Goal: Task Accomplishment & Management: Manage account settings

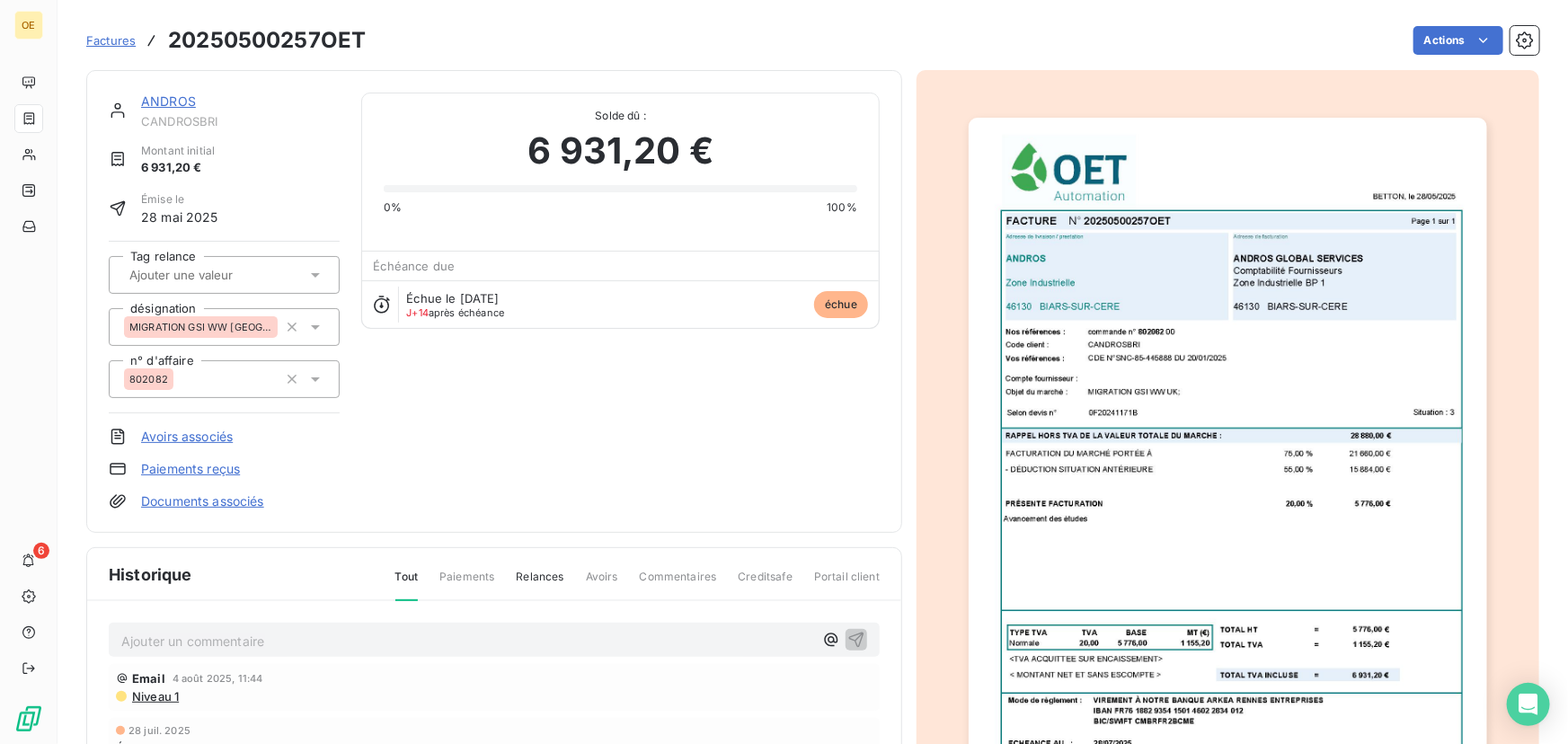
click at [1268, 494] on img "button" at bounding box center [1228, 482] width 518 height 731
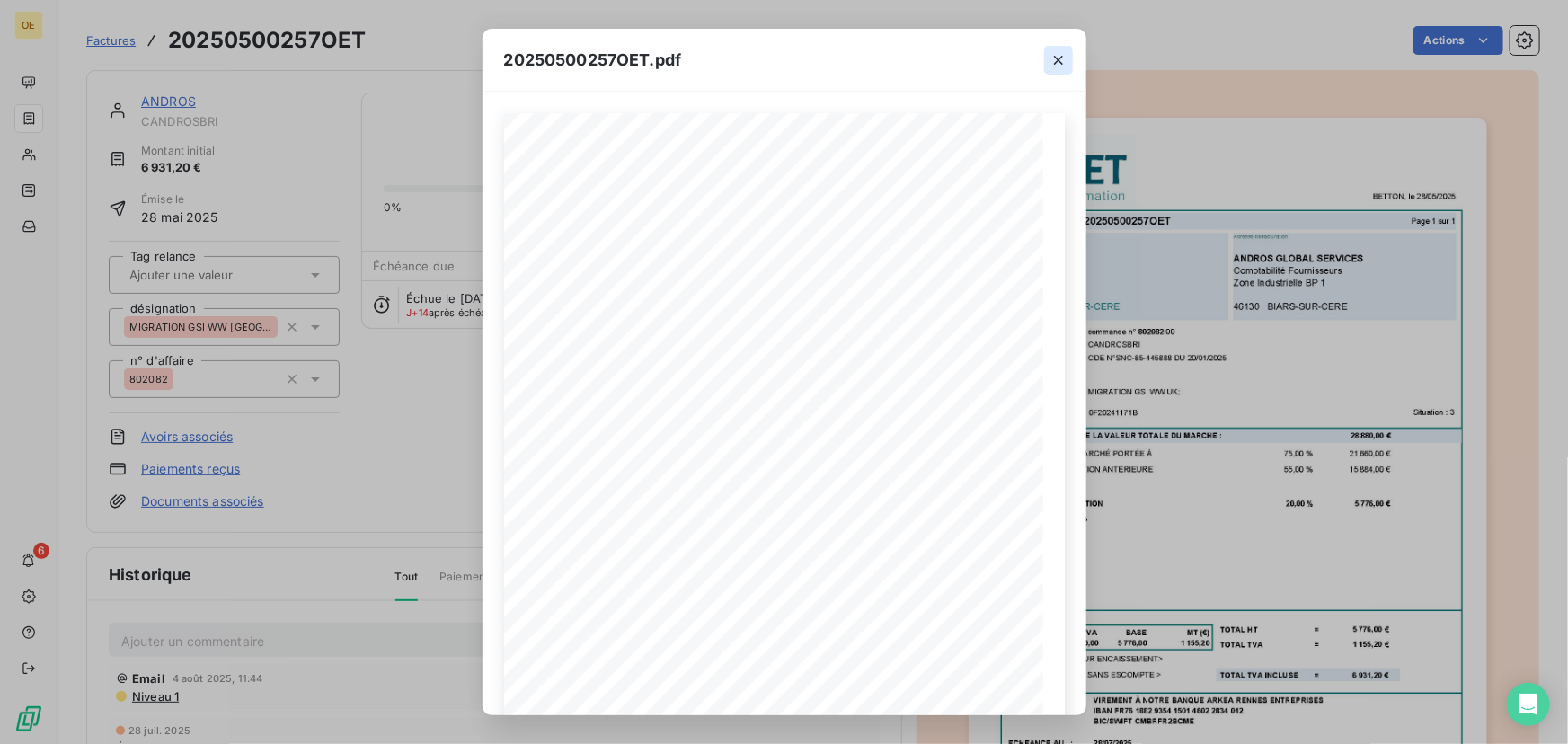
click at [1054, 70] on button "button" at bounding box center [1058, 60] width 29 height 29
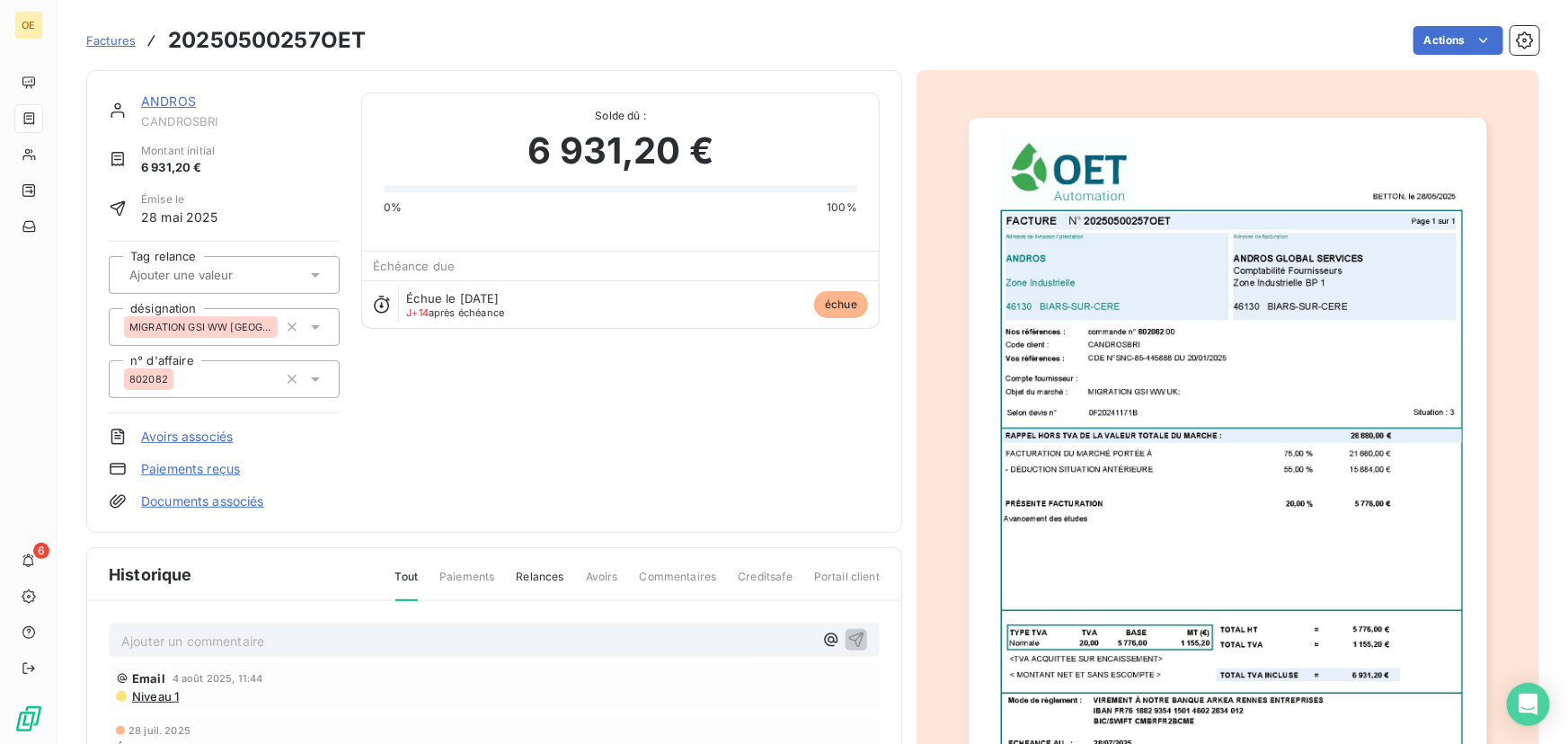
click at [171, 100] on link "ANDROS" at bounding box center [168, 101] width 55 height 15
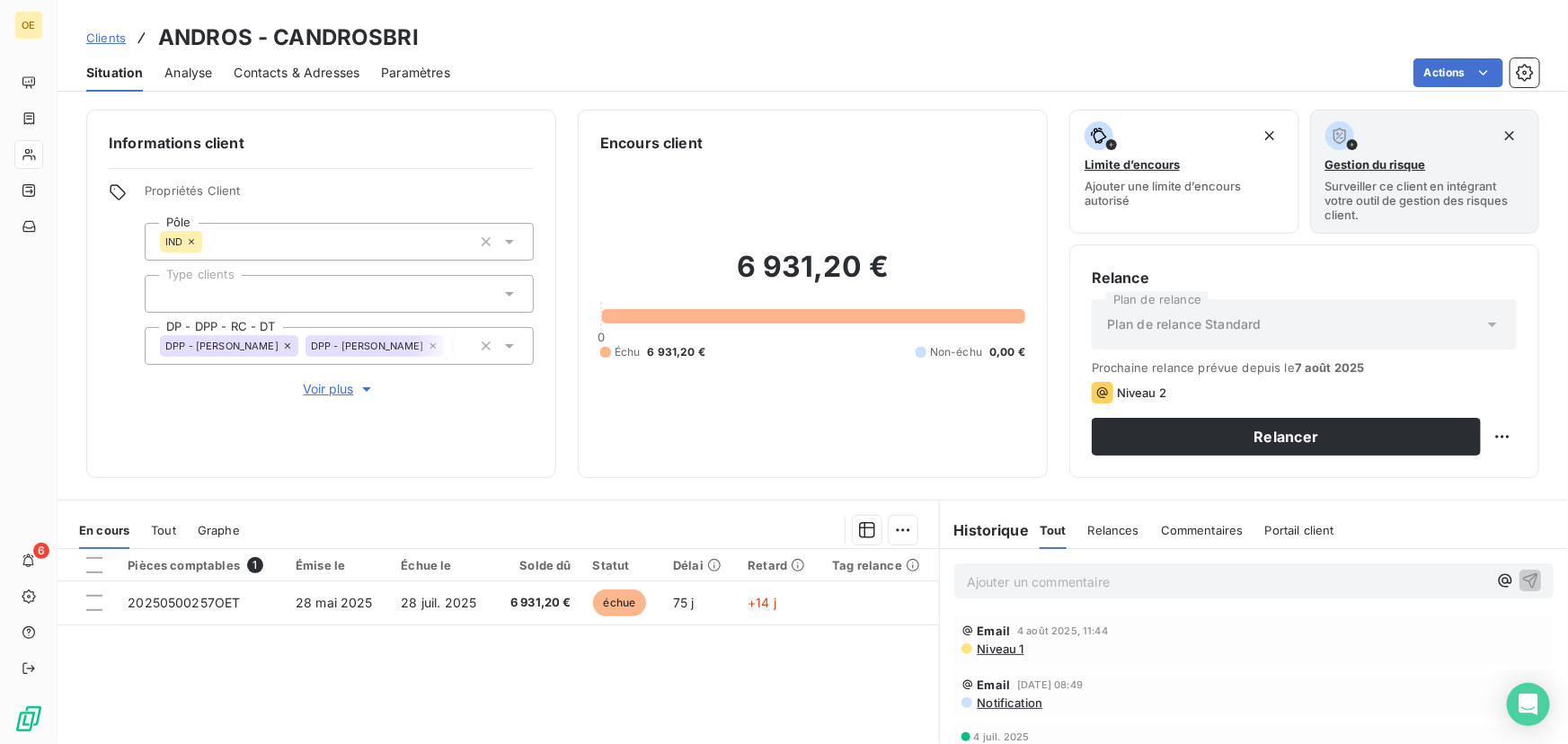
click at [300, 64] on span "Contacts & Adresses" at bounding box center [296, 73] width 125 height 18
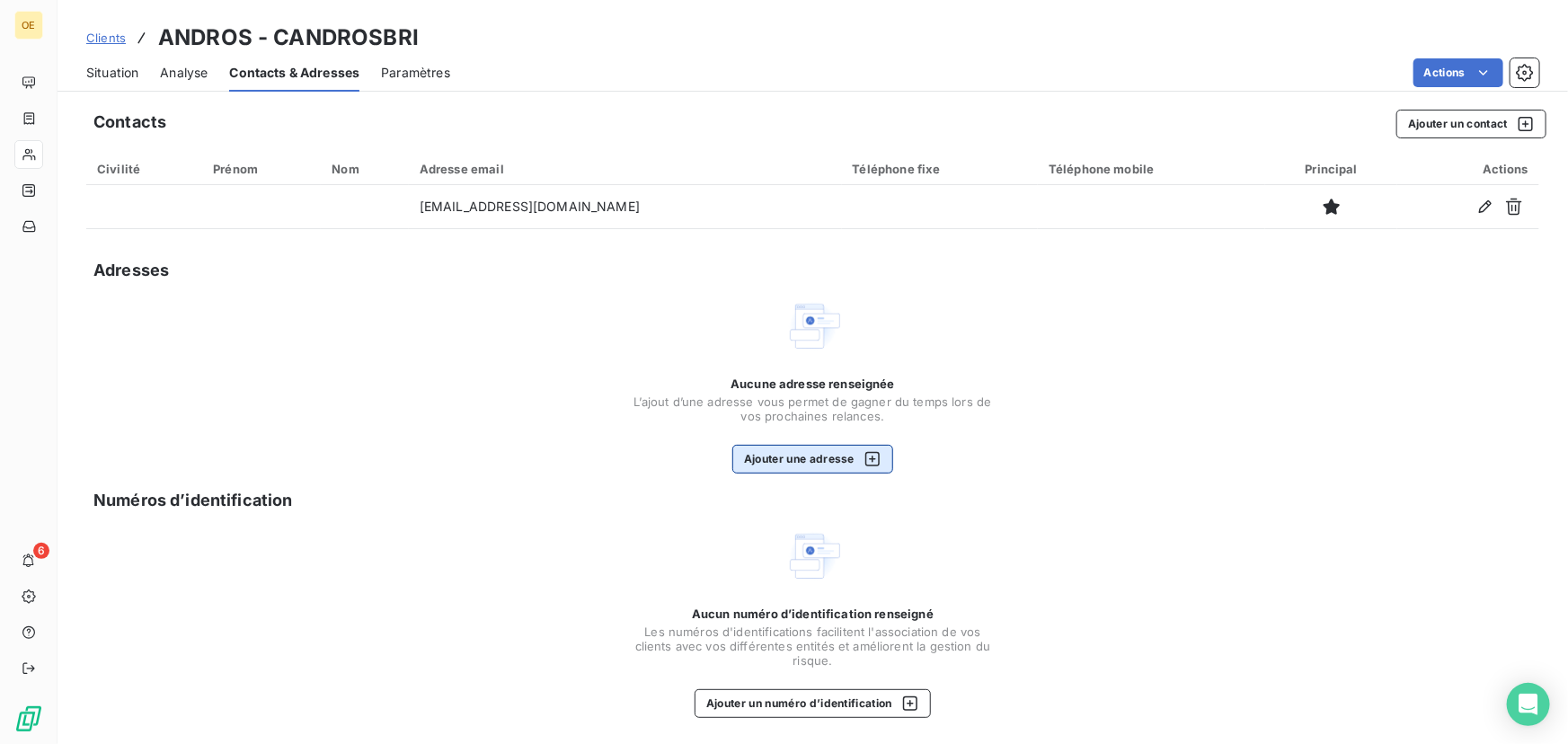
click at [835, 464] on button "Ajouter une adresse" at bounding box center [813, 459] width 161 height 29
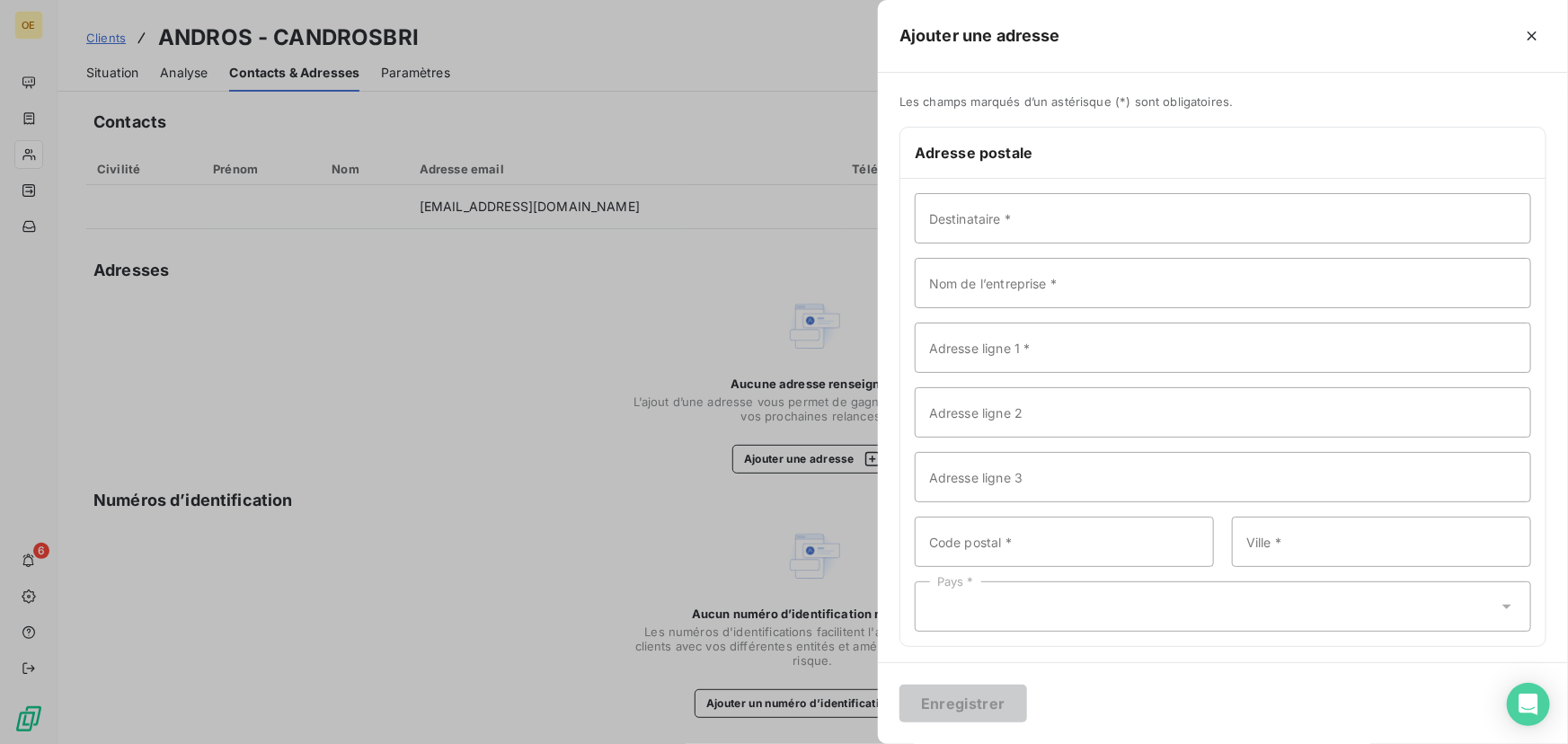
click at [451, 322] on div at bounding box center [784, 372] width 1568 height 744
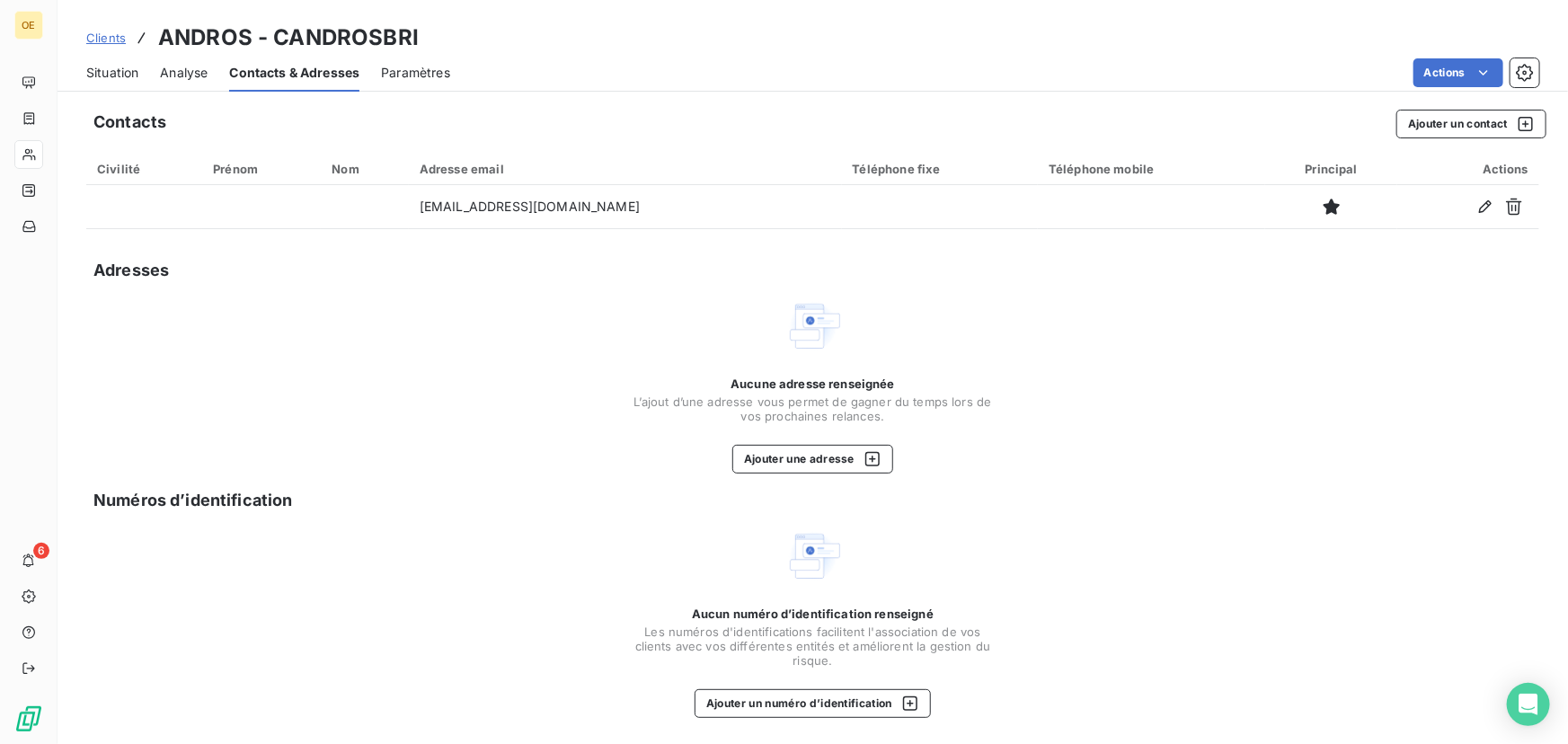
click at [113, 46] on div "Clients ANDROS - CANDROSBRI" at bounding box center [253, 38] width 333 height 32
click at [413, 321] on div "Aucune adresse renseignée L’ajout d’une adresse vous permet de gagner du temps …" at bounding box center [813, 385] width 1453 height 176
click at [98, 69] on span "Situation" at bounding box center [113, 73] width 52 height 18
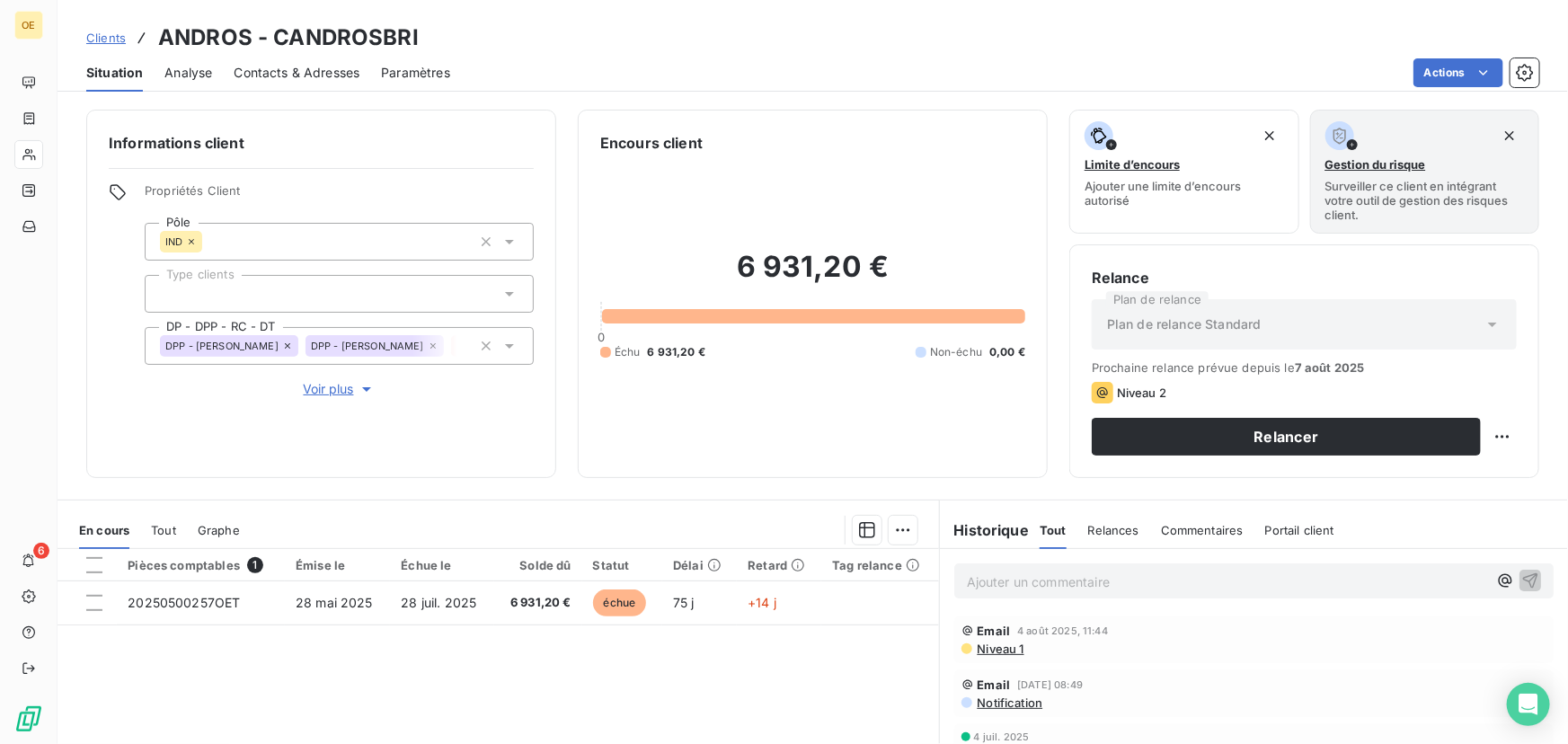
click at [161, 72] on div "Situation Analyse Contacts & Adresses Paramètres Actions" at bounding box center [813, 73] width 1510 height 38
click at [131, 70] on span "Situation" at bounding box center [115, 73] width 57 height 18
click at [512, 347] on icon at bounding box center [510, 346] width 18 height 18
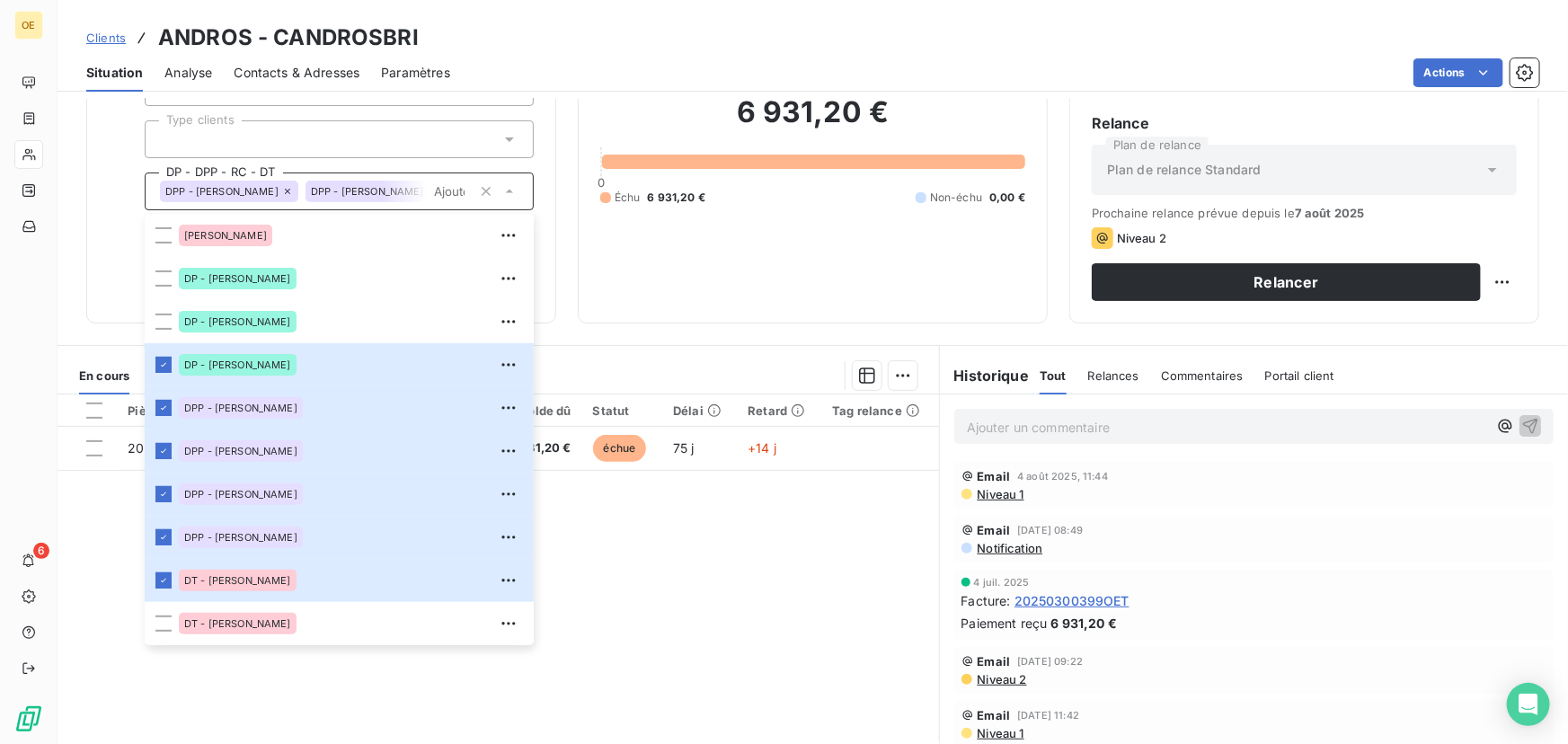
scroll to position [204, 0]
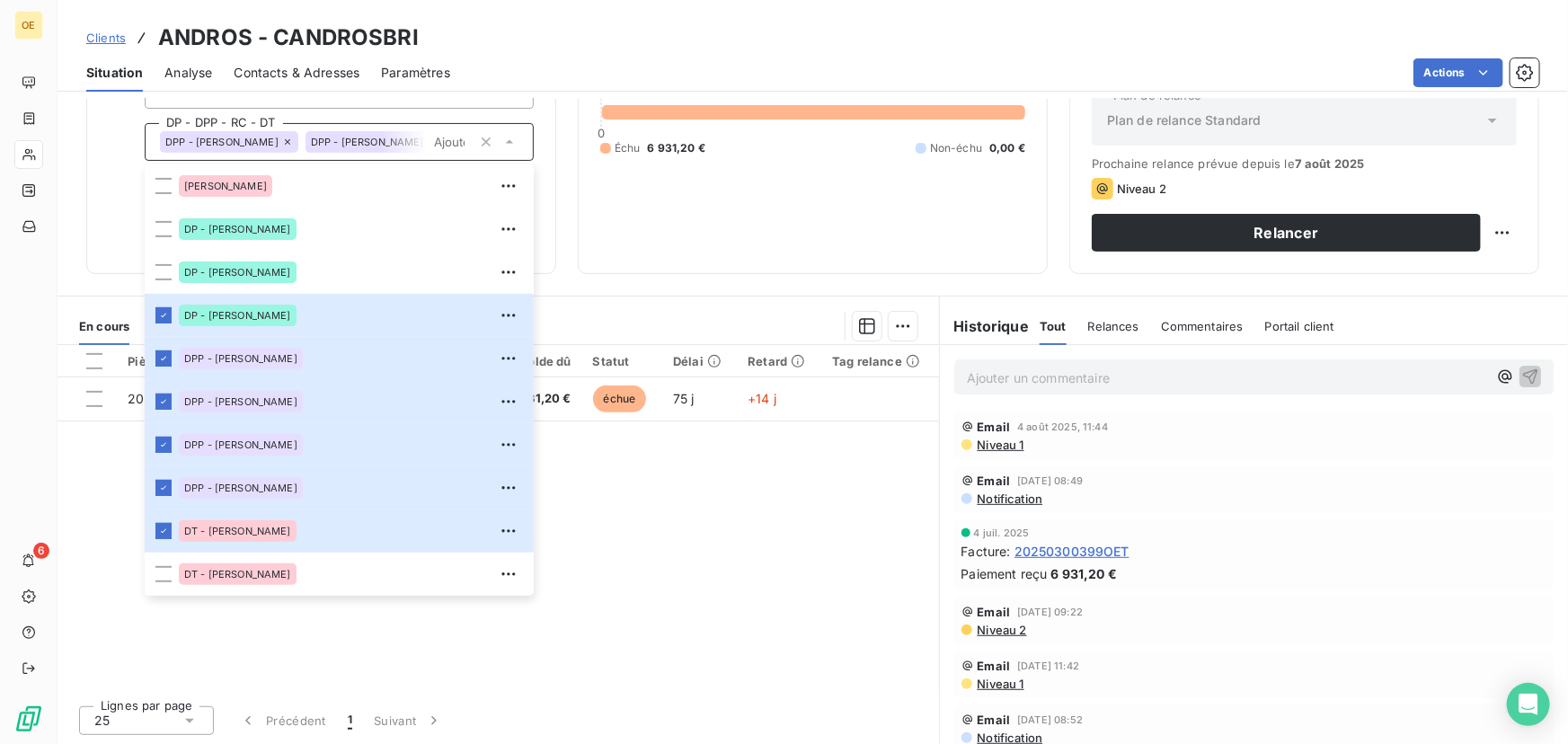
click at [789, 656] on div "Pièces comptables 1 Émise le Échue le Solde dû Statut Délai Retard Tag relance …" at bounding box center [498, 519] width 881 height 346
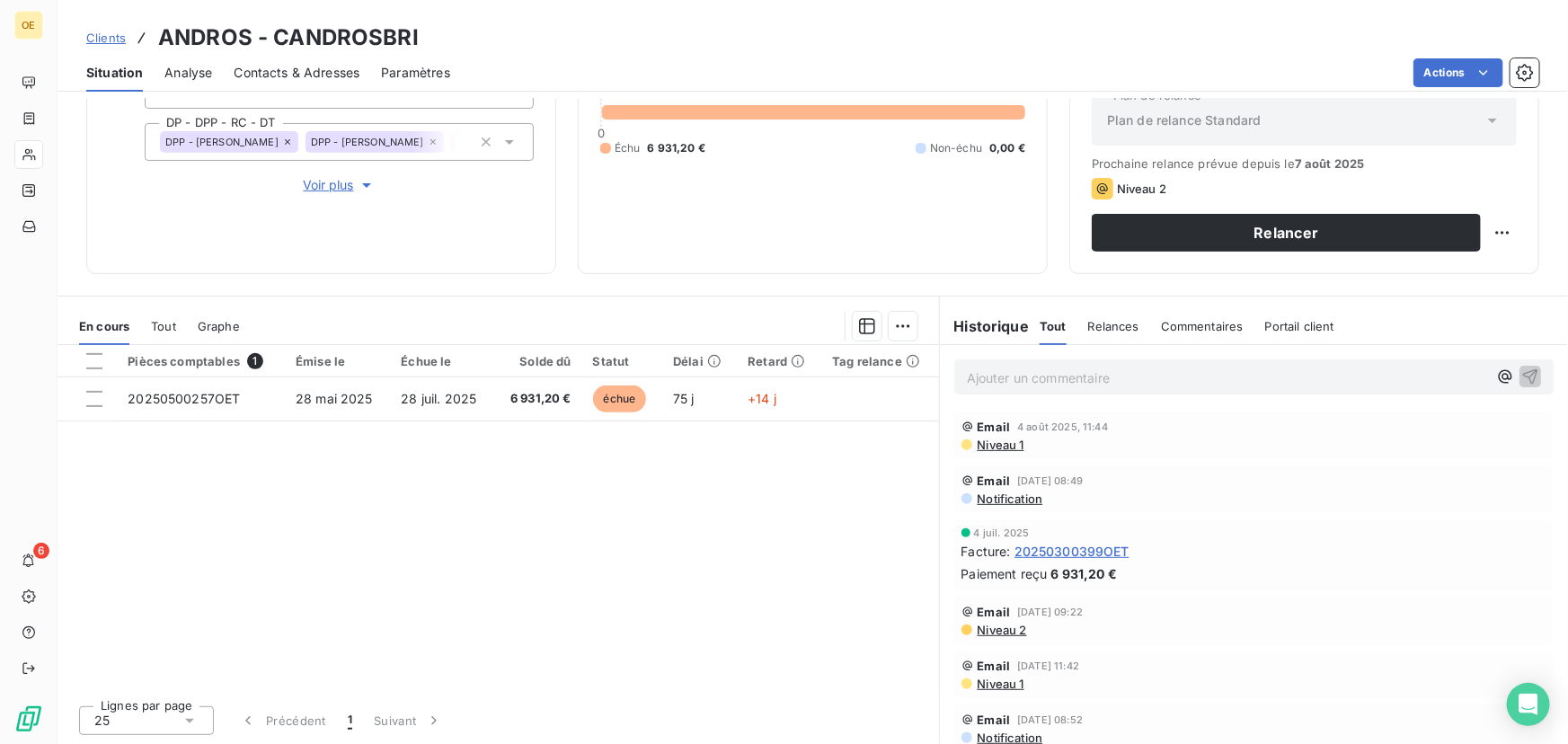
drag, startPoint x: 525, startPoint y: 263, endPoint x: 524, endPoint y: 194, distance: 69.0
click at [525, 264] on div "Informations client Propriétés Client Pôle IND Type clients DP - DPP - RC - DT …" at bounding box center [321, 89] width 470 height 368
